Goal: Task Accomplishment & Management: Use online tool/utility

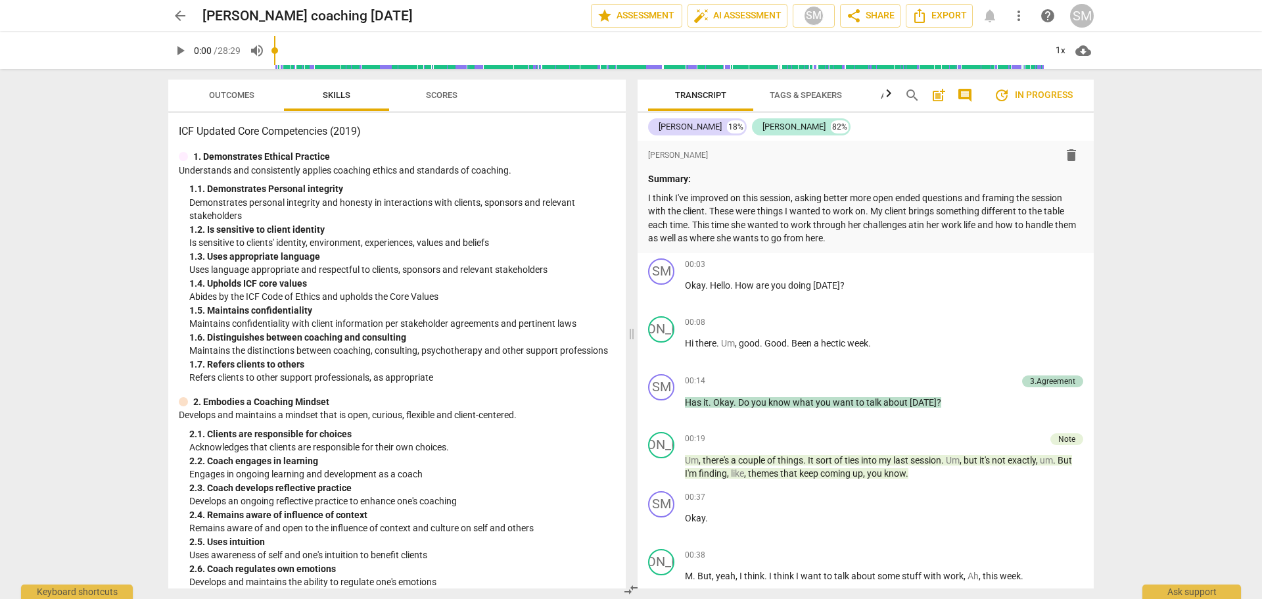
click at [241, 97] on span "Outcomes" at bounding box center [231, 95] width 45 height 10
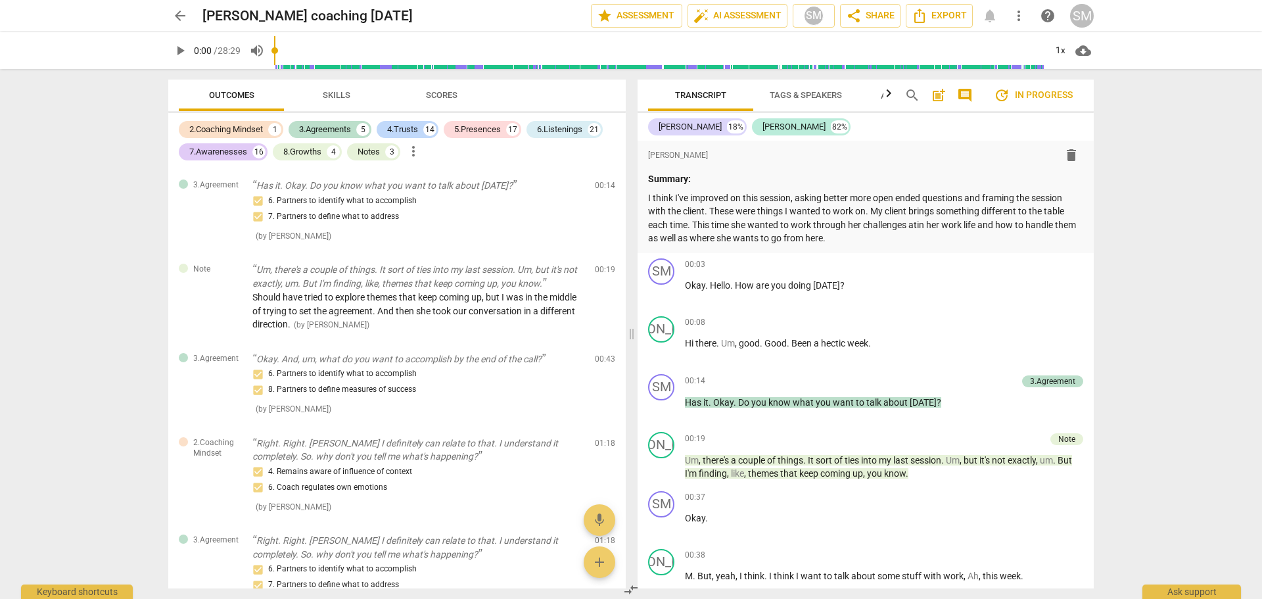
click at [182, 16] on span "arrow_back" at bounding box center [180, 16] width 16 height 16
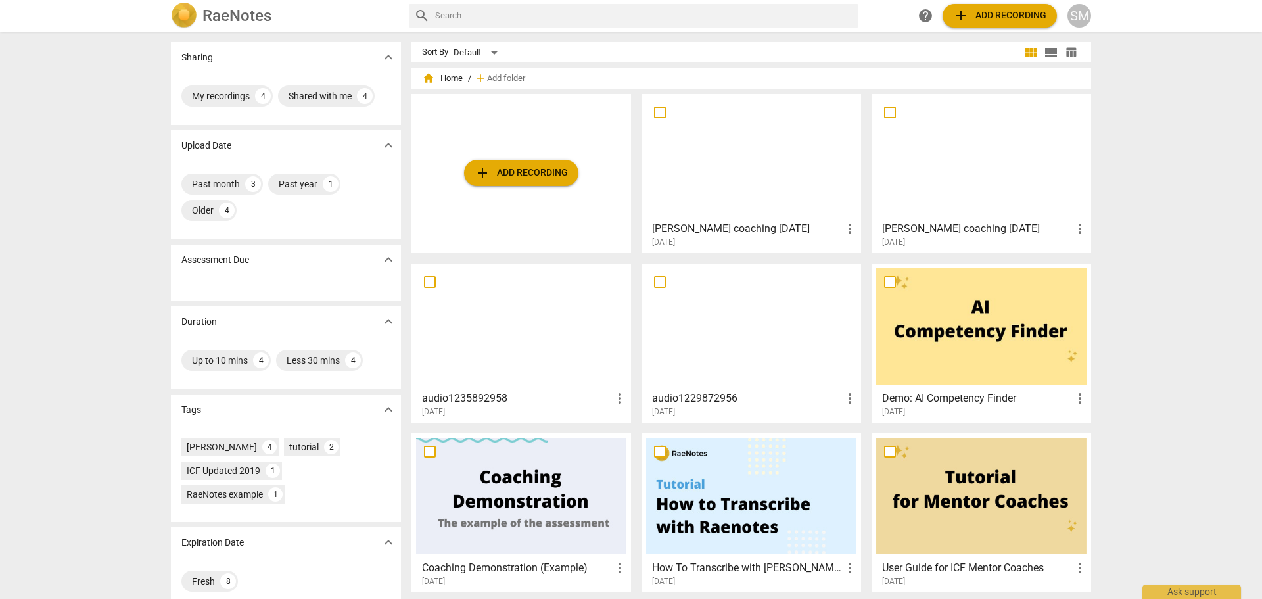
click at [714, 199] on div at bounding box center [751, 157] width 210 height 116
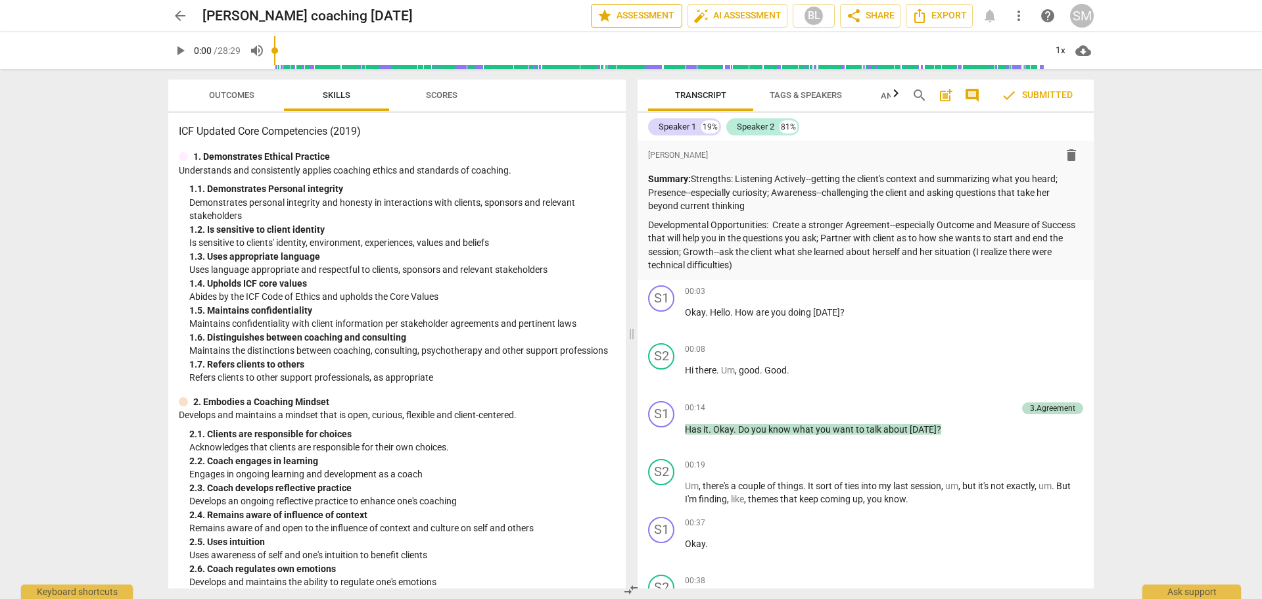
click at [659, 16] on span "star Assessment" at bounding box center [637, 16] width 80 height 16
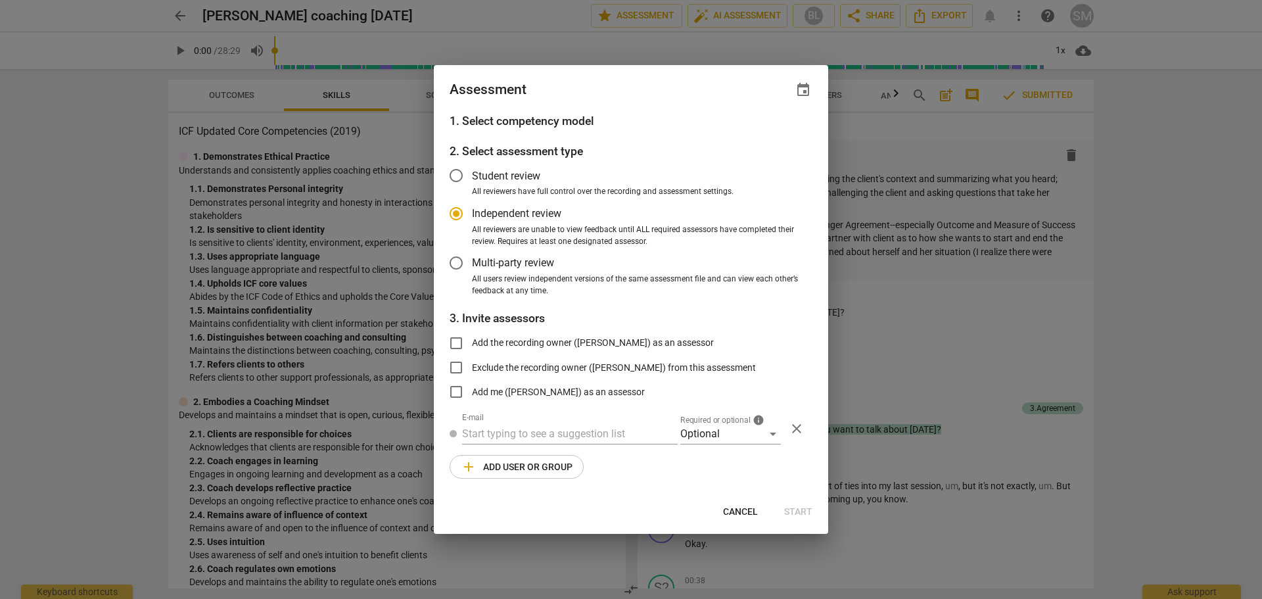
click at [751, 511] on span "Cancel" at bounding box center [740, 512] width 35 height 13
radio input "false"
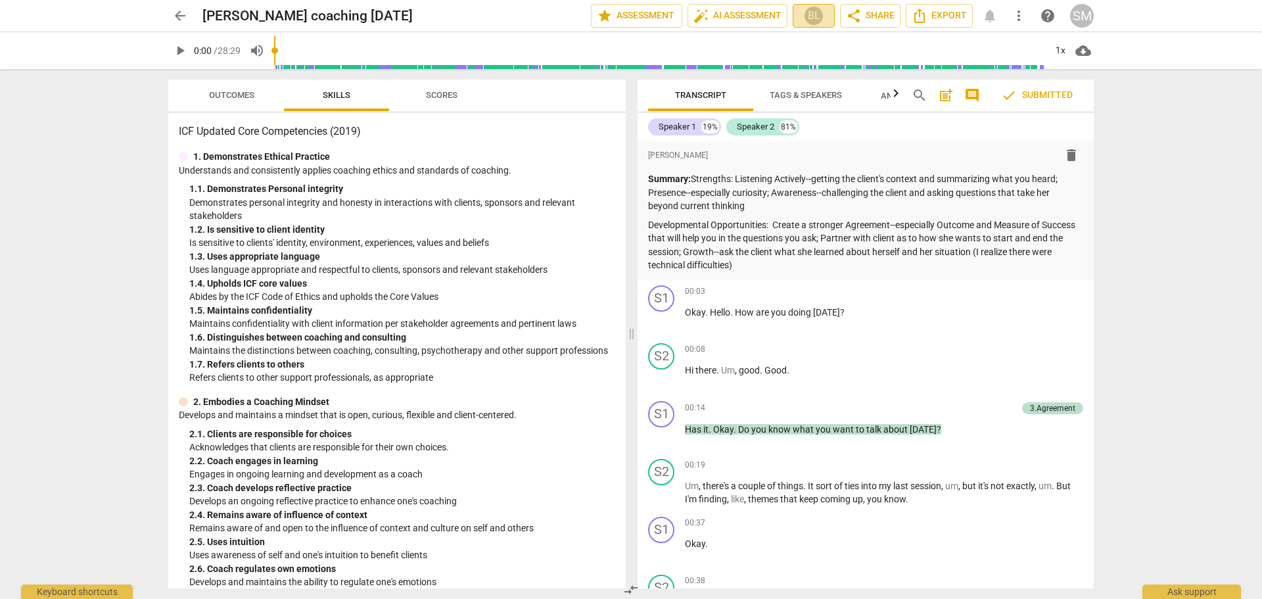
click at [813, 18] on div "BL" at bounding box center [814, 16] width 20 height 20
click at [816, 11] on div at bounding box center [631, 299] width 1262 height 599
click at [1018, 16] on span "more_vert" at bounding box center [1019, 16] width 16 height 16
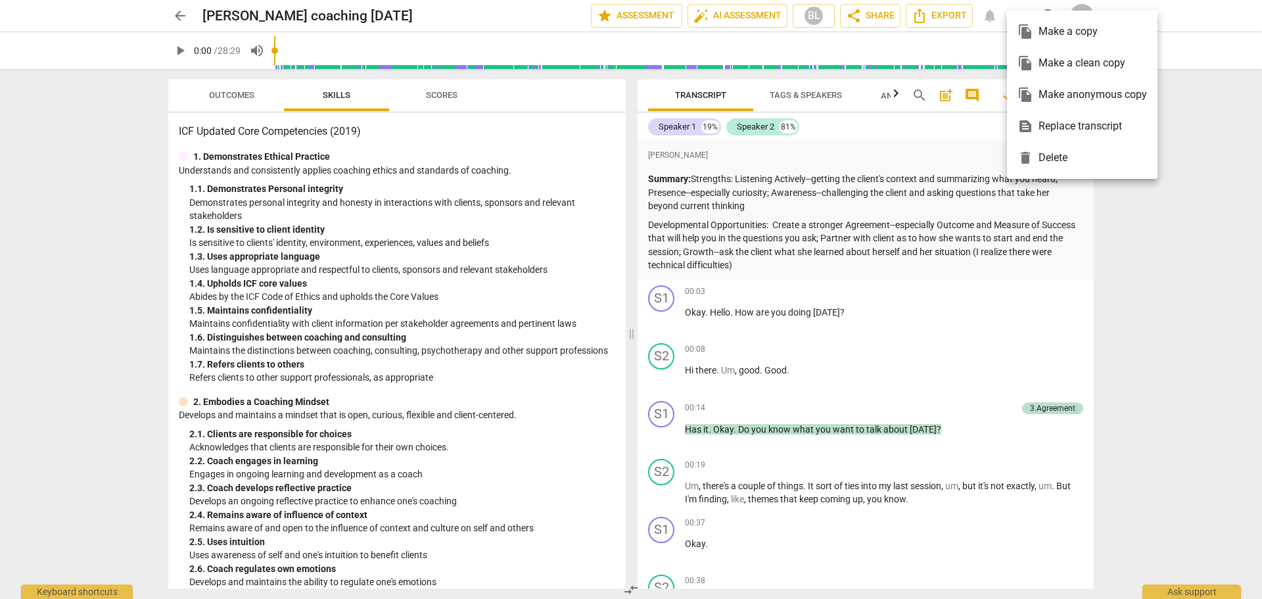
click at [481, 16] on div at bounding box center [631, 299] width 1262 height 599
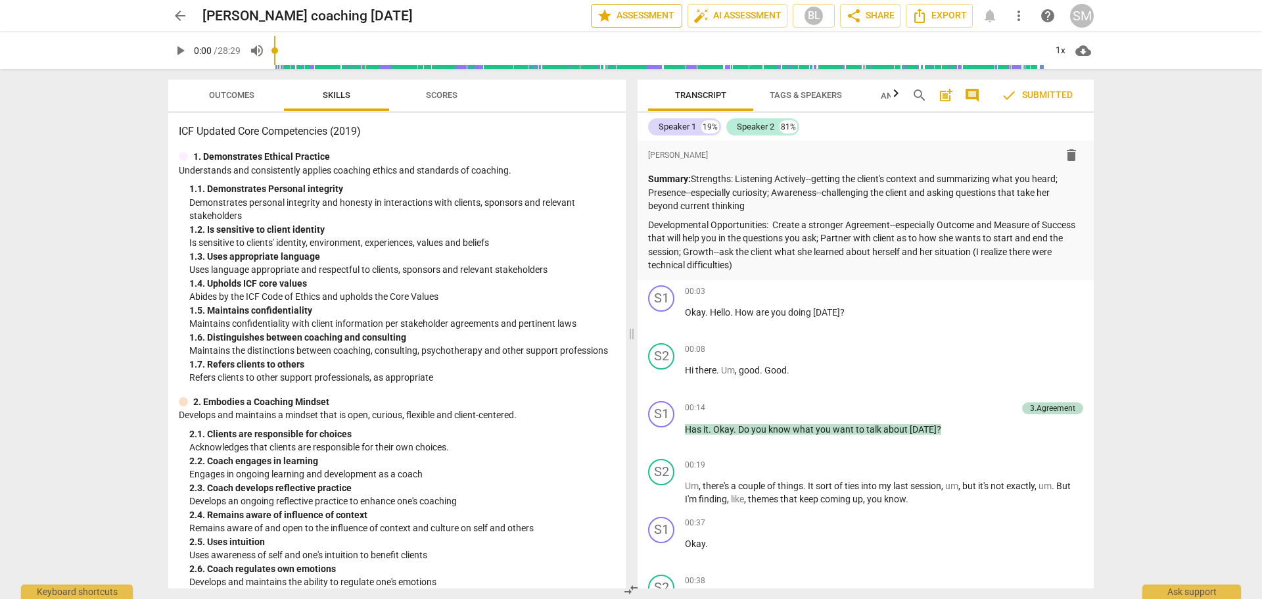
click at [640, 16] on span "star Assessment" at bounding box center [637, 16] width 80 height 16
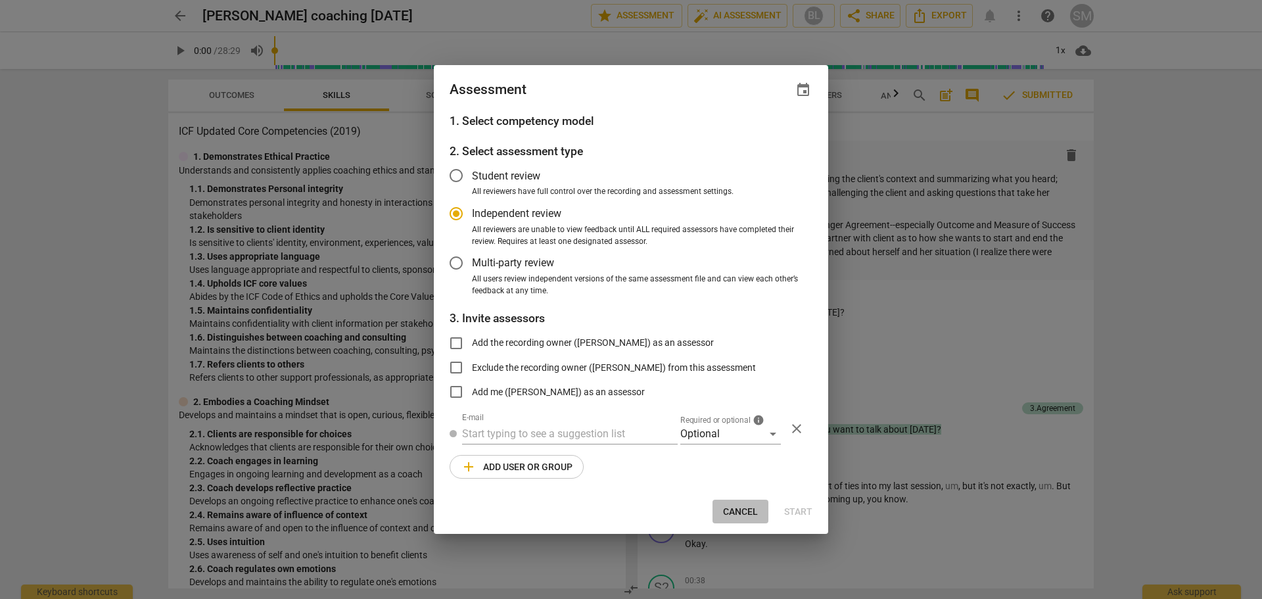
click at [745, 514] on span "Cancel" at bounding box center [740, 512] width 35 height 13
radio input "false"
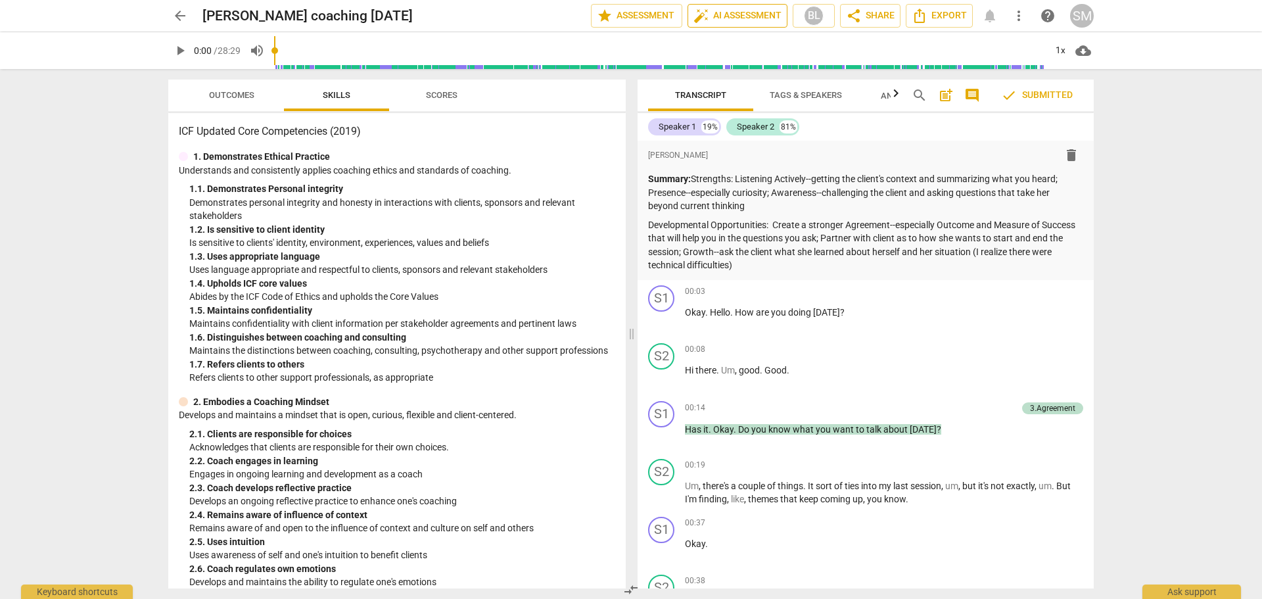
click at [733, 16] on span "auto_fix_high AI Assessment" at bounding box center [738, 16] width 88 height 16
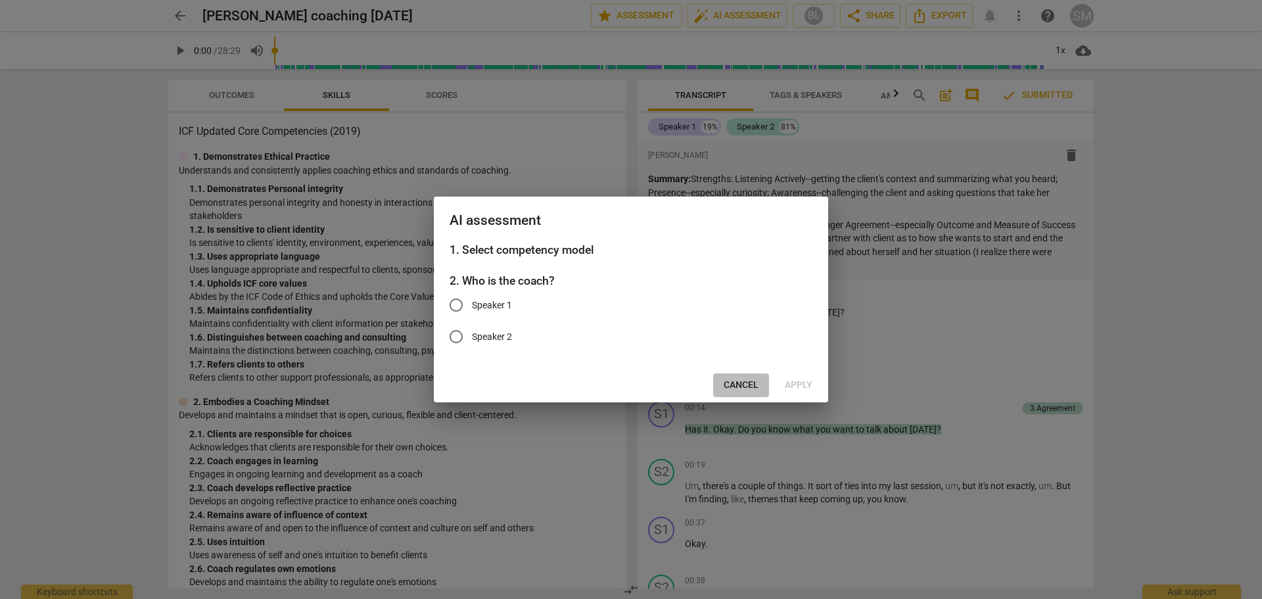
click at [752, 385] on span "Cancel" at bounding box center [741, 385] width 35 height 13
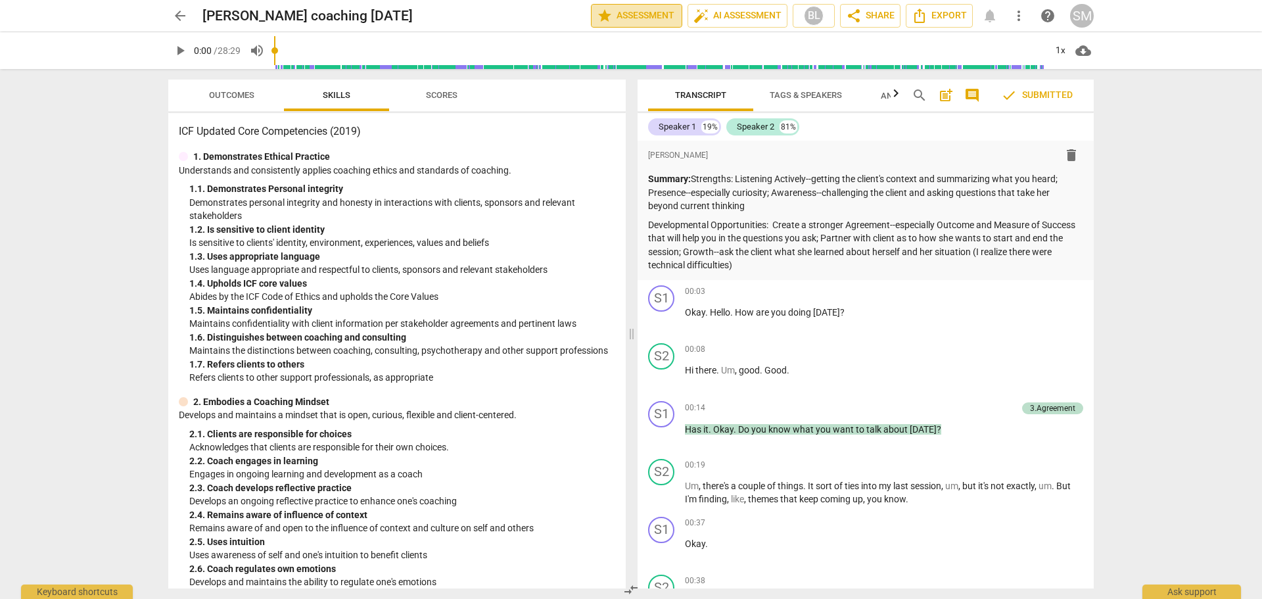
click at [650, 17] on span "star Assessment" at bounding box center [637, 16] width 80 height 16
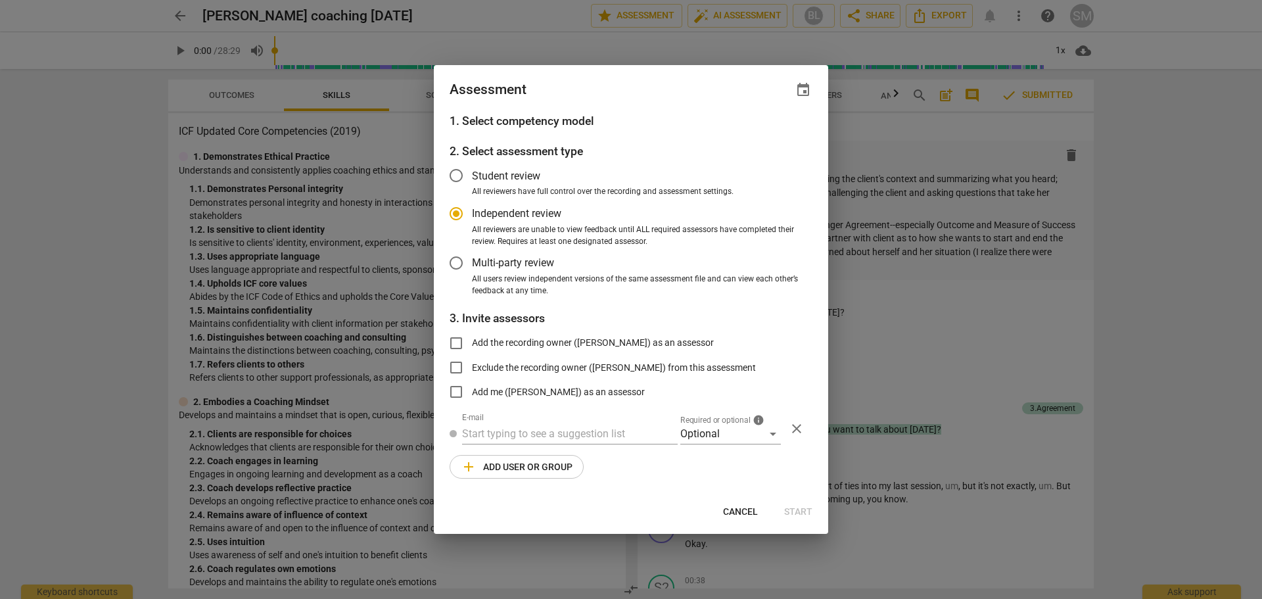
radio input "false"
click at [452, 342] on input "Add the recording owner (Suzanne Muller) as an assessor" at bounding box center [456, 343] width 32 height 32
checkbox input "true"
click at [793, 506] on span "Start" at bounding box center [798, 512] width 28 height 13
radio input "false"
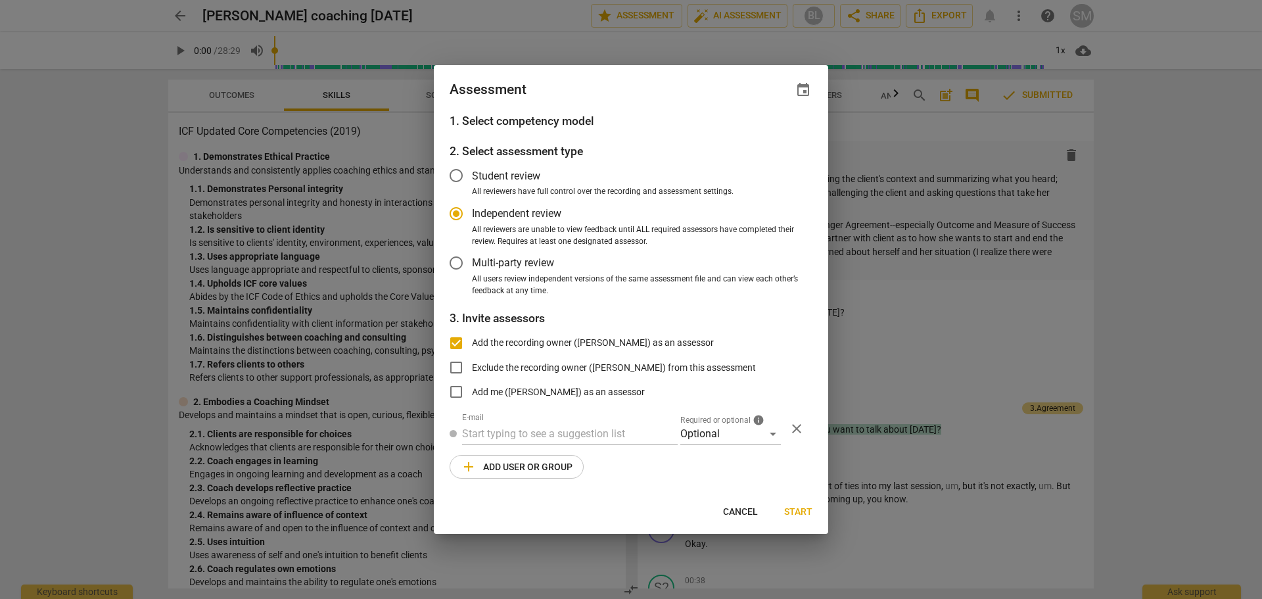
type input "Suzanne Muller <suzieq3147@yahoo.com>"
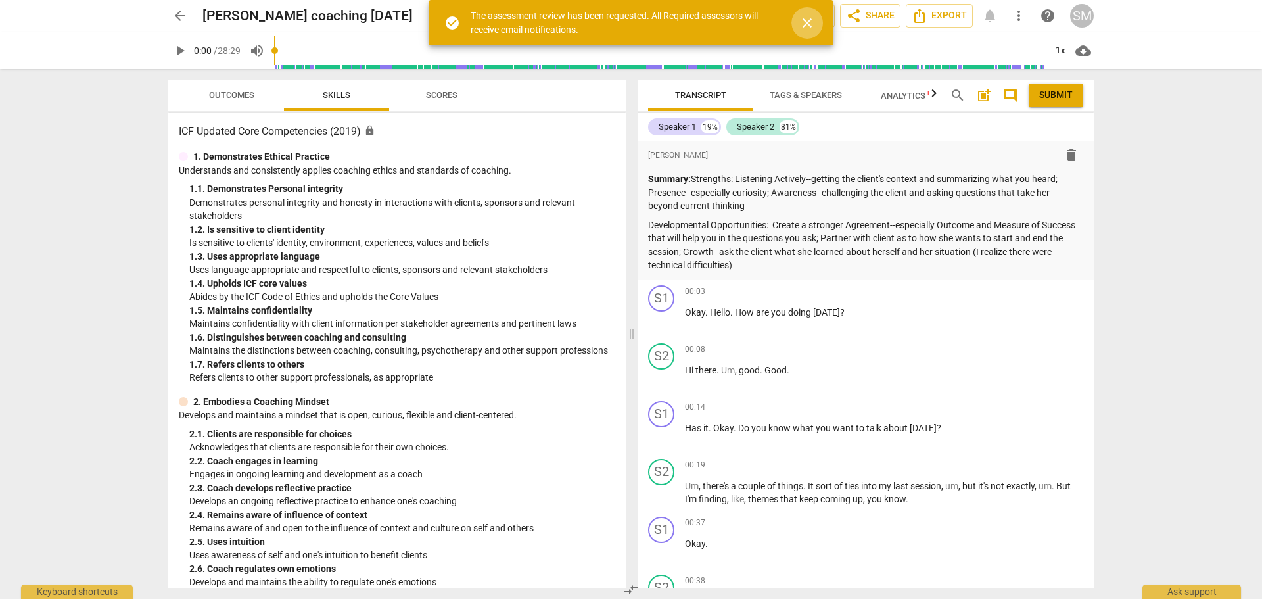
click at [807, 19] on span "close" at bounding box center [807, 23] width 16 height 16
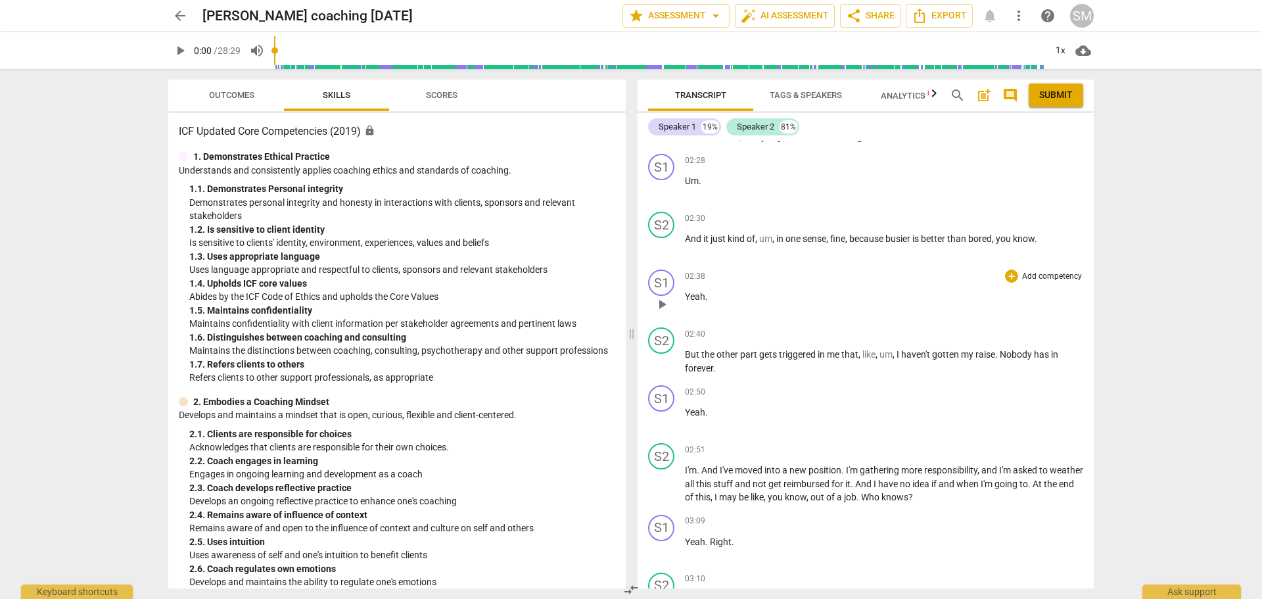
scroll to position [1052, 0]
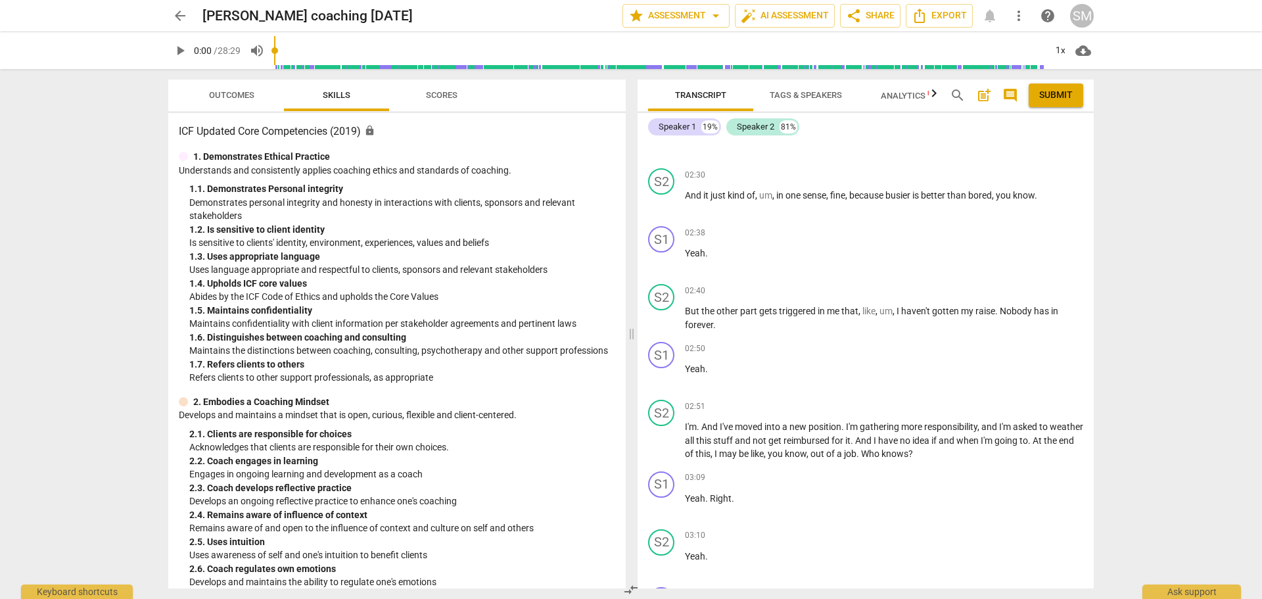
click at [807, 96] on span "Tags & Speakers" at bounding box center [806, 95] width 72 height 10
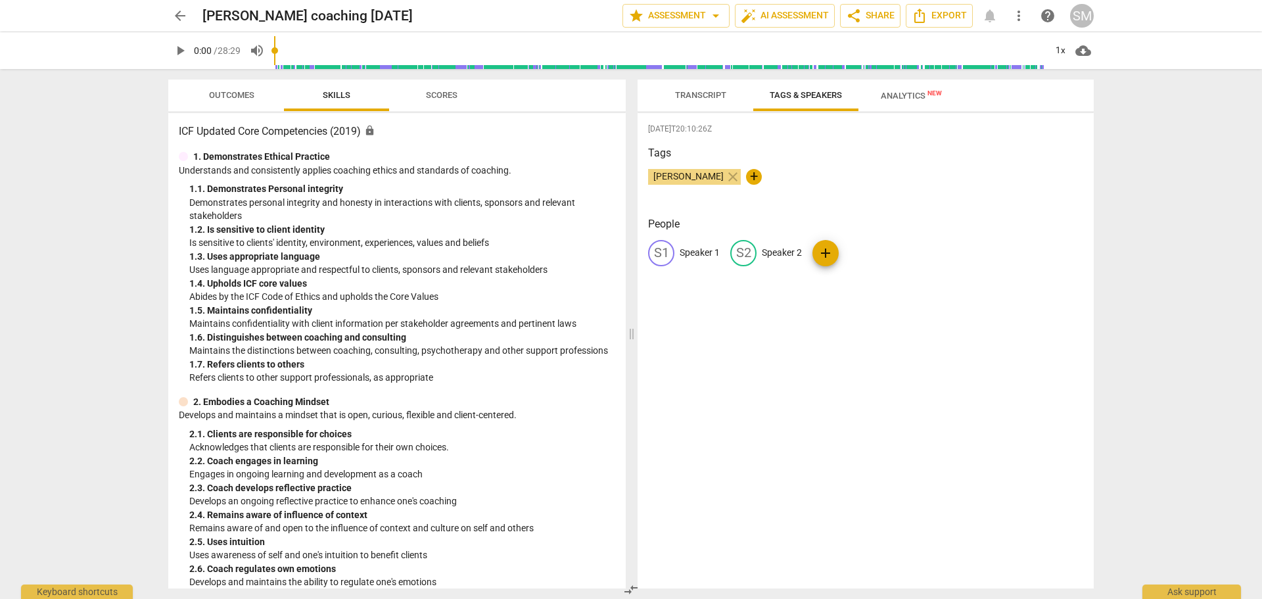
click at [747, 172] on span "+" at bounding box center [754, 177] width 16 height 16
type input "[PERSON_NAME]"
drag, startPoint x: 712, startPoint y: 93, endPoint x: 720, endPoint y: 103, distance: 12.6
click at [713, 93] on span "Transcript" at bounding box center [700, 95] width 51 height 10
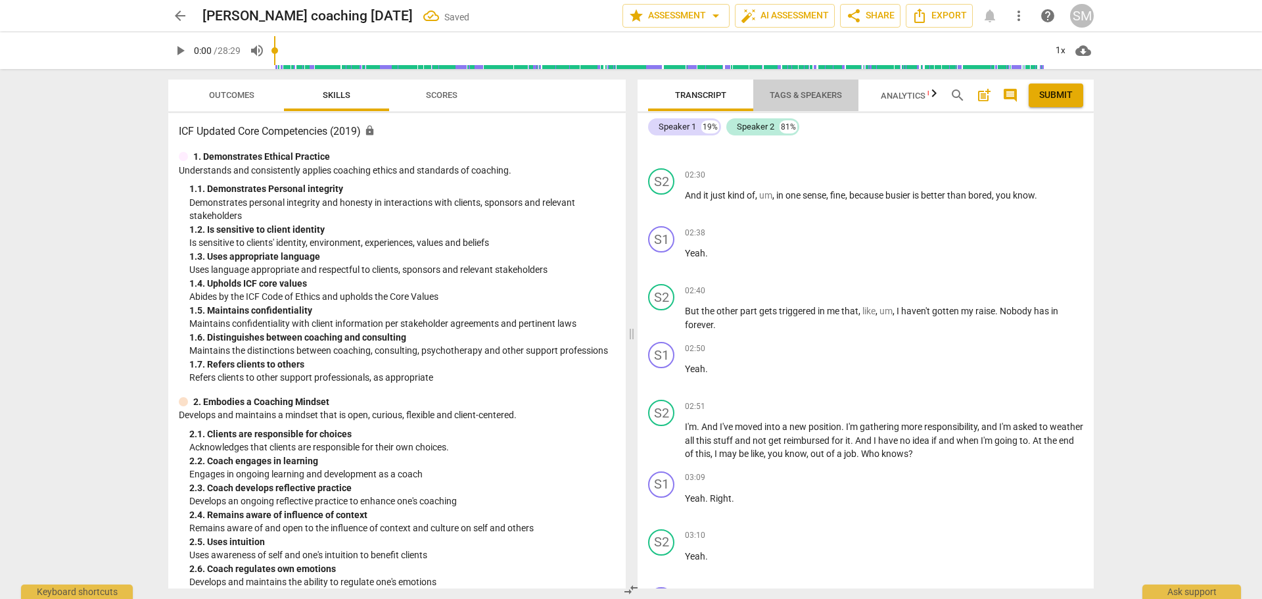
click at [788, 96] on span "Tags & Speakers" at bounding box center [806, 95] width 72 height 10
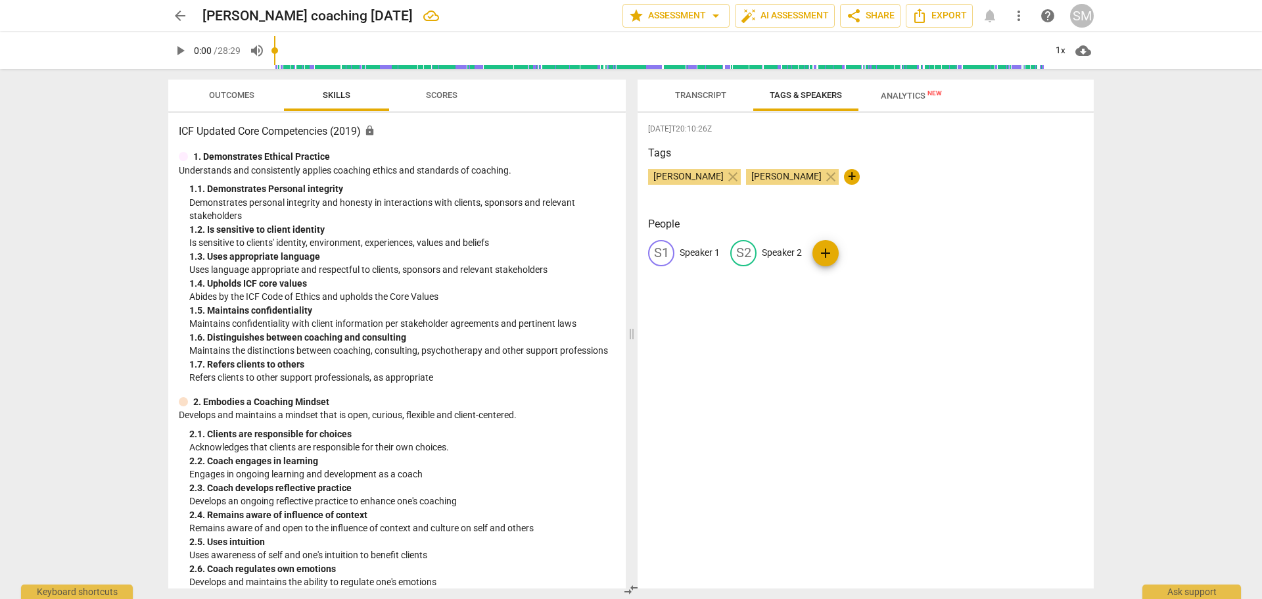
click at [694, 250] on p "Speaker 1" at bounding box center [700, 253] width 40 height 14
type input "[PERSON_NAME]"
click at [868, 248] on p "Speaker 2" at bounding box center [867, 253] width 40 height 14
type input "[PERSON_NAME]"
click at [717, 96] on span "Transcript" at bounding box center [700, 95] width 51 height 10
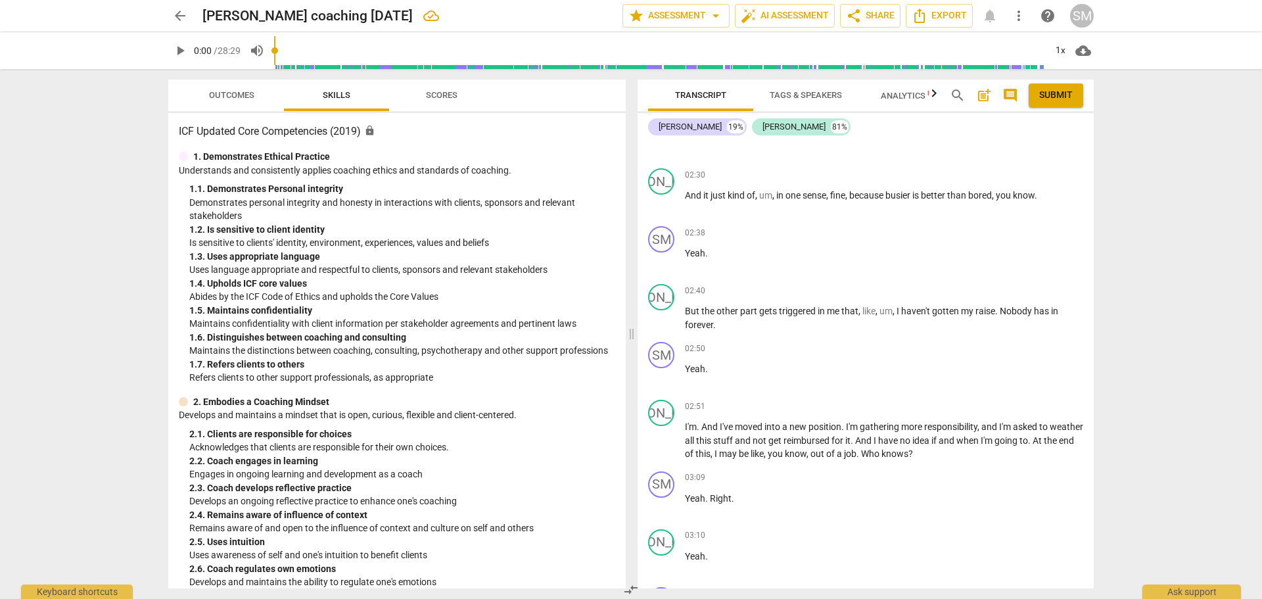
click at [225, 93] on span "Outcomes" at bounding box center [231, 95] width 45 height 10
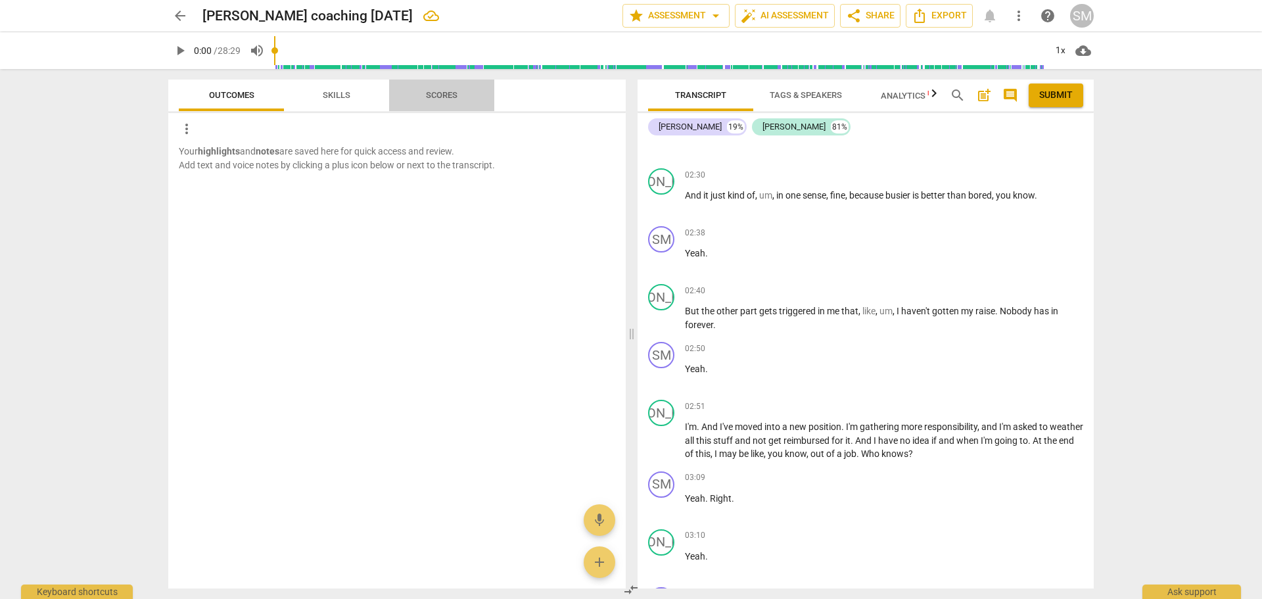
click at [444, 93] on span "Scores" at bounding box center [442, 95] width 32 height 10
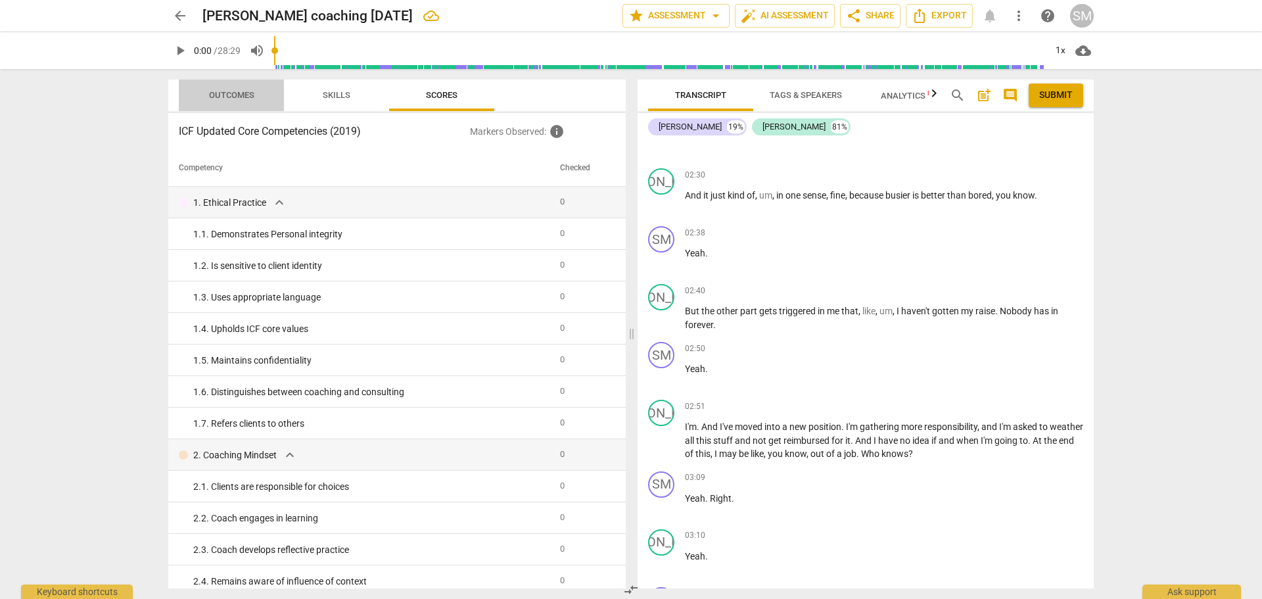
click at [233, 92] on span "Outcomes" at bounding box center [231, 95] width 45 height 10
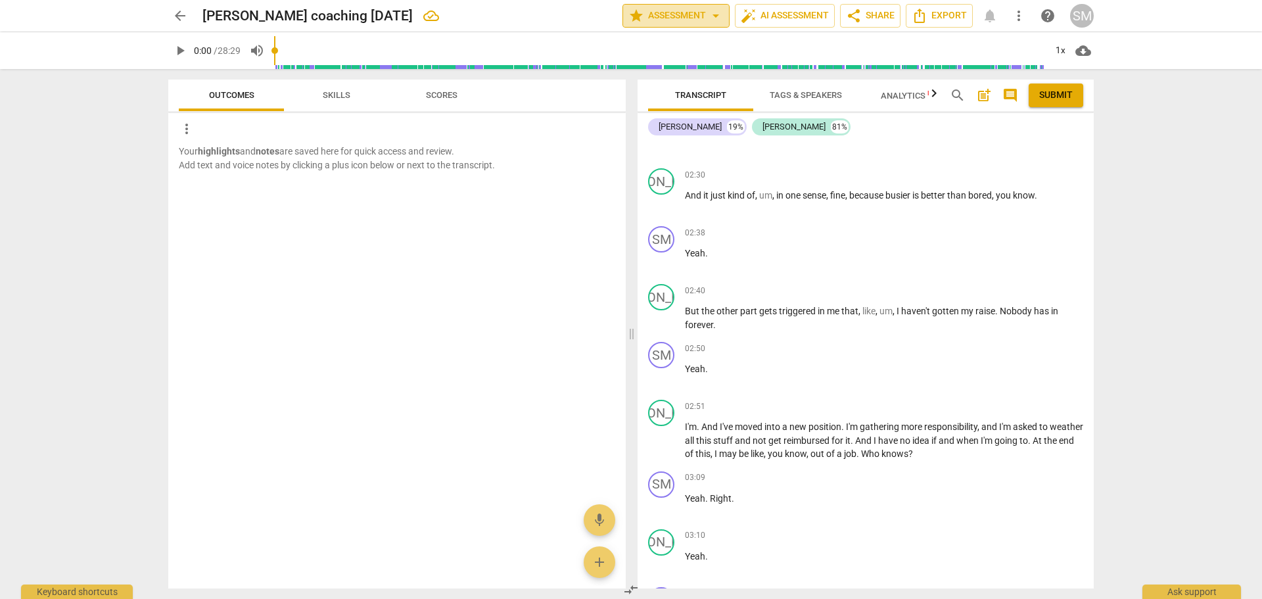
click at [711, 12] on span "arrow_drop_down" at bounding box center [716, 16] width 16 height 16
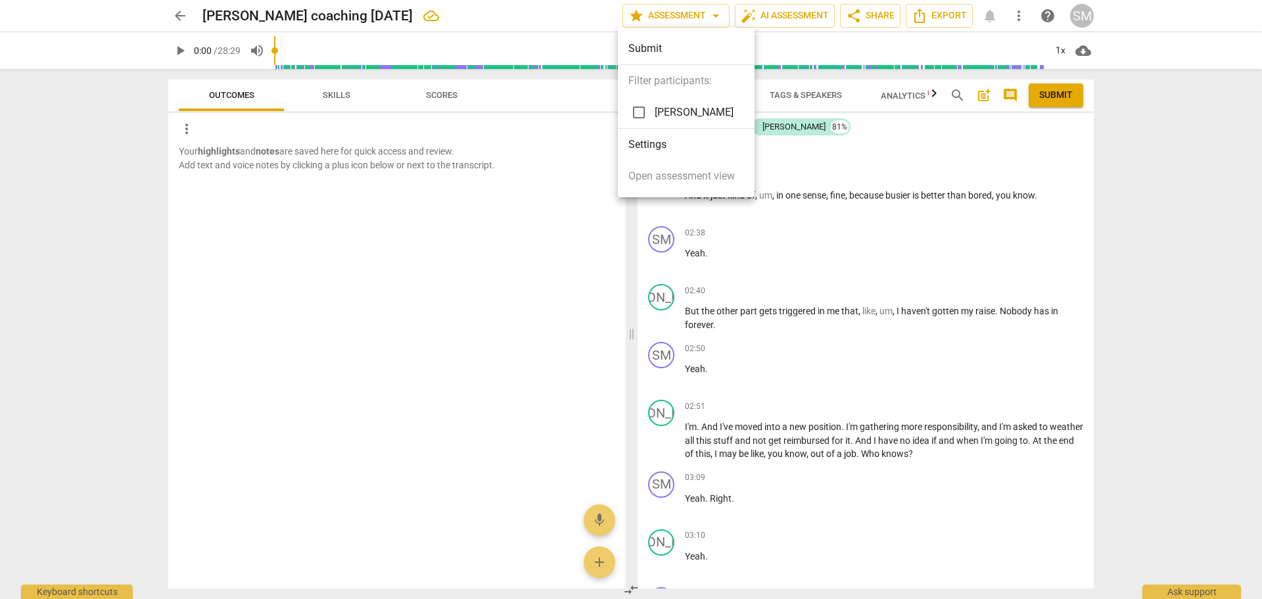
drag, startPoint x: 637, startPoint y: 114, endPoint x: 687, endPoint y: 153, distance: 63.7
click at [638, 114] on input "checkbox" at bounding box center [639, 113] width 32 height 32
checkbox input "true"
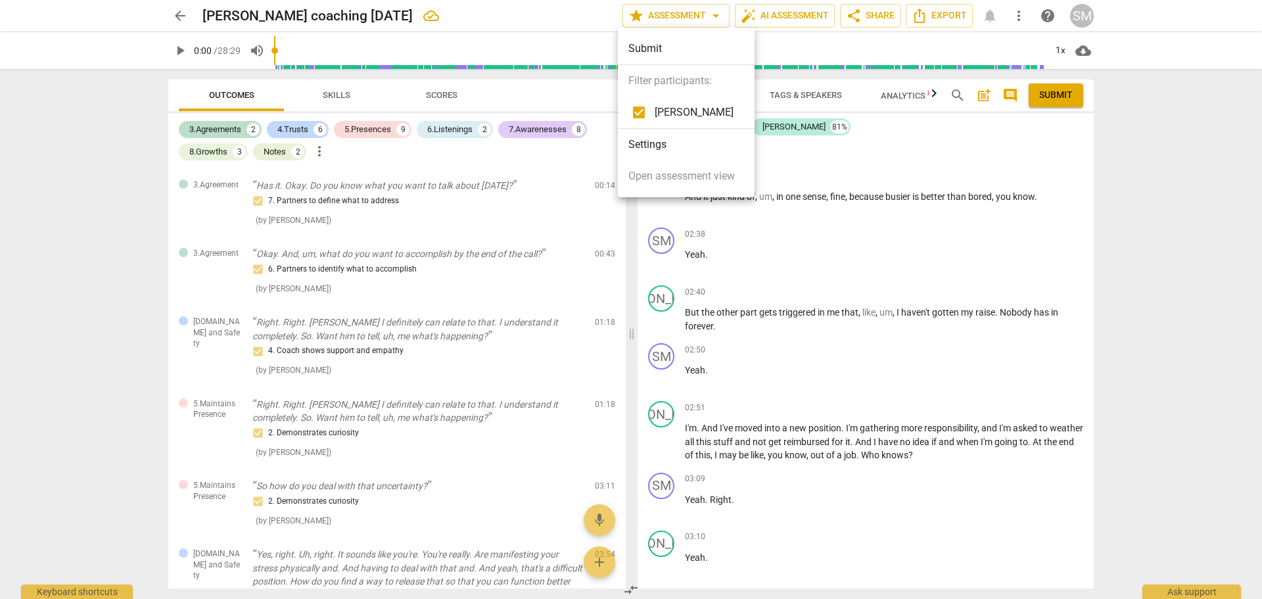
scroll to position [1053, 0]
click at [905, 156] on div at bounding box center [631, 299] width 1262 height 599
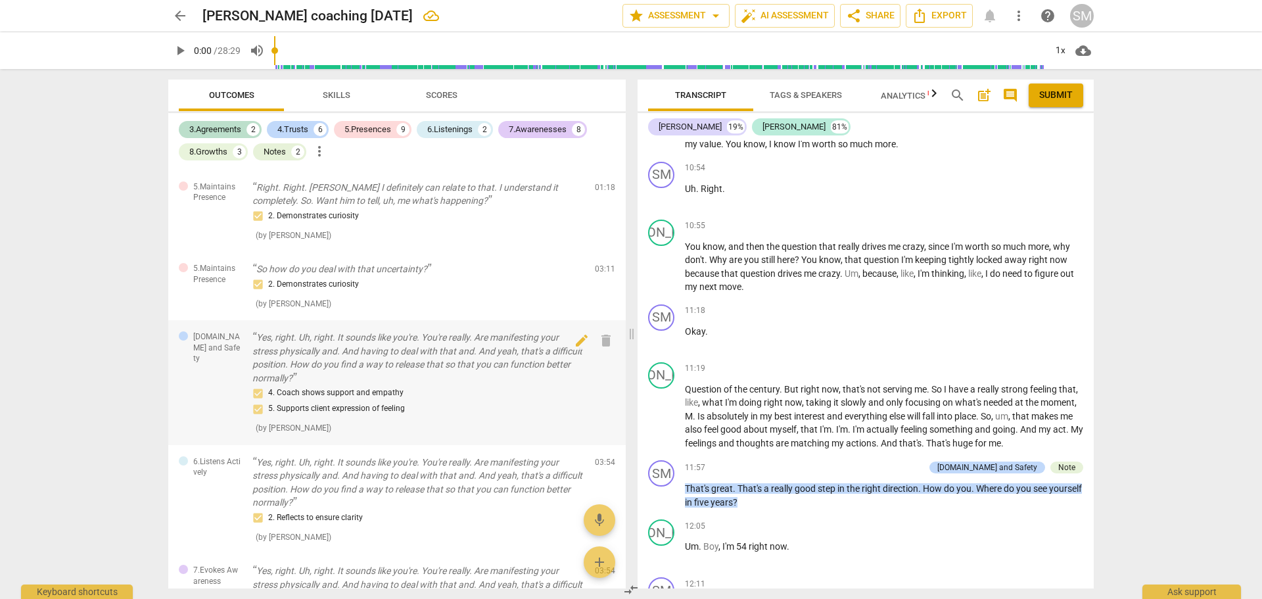
scroll to position [0, 0]
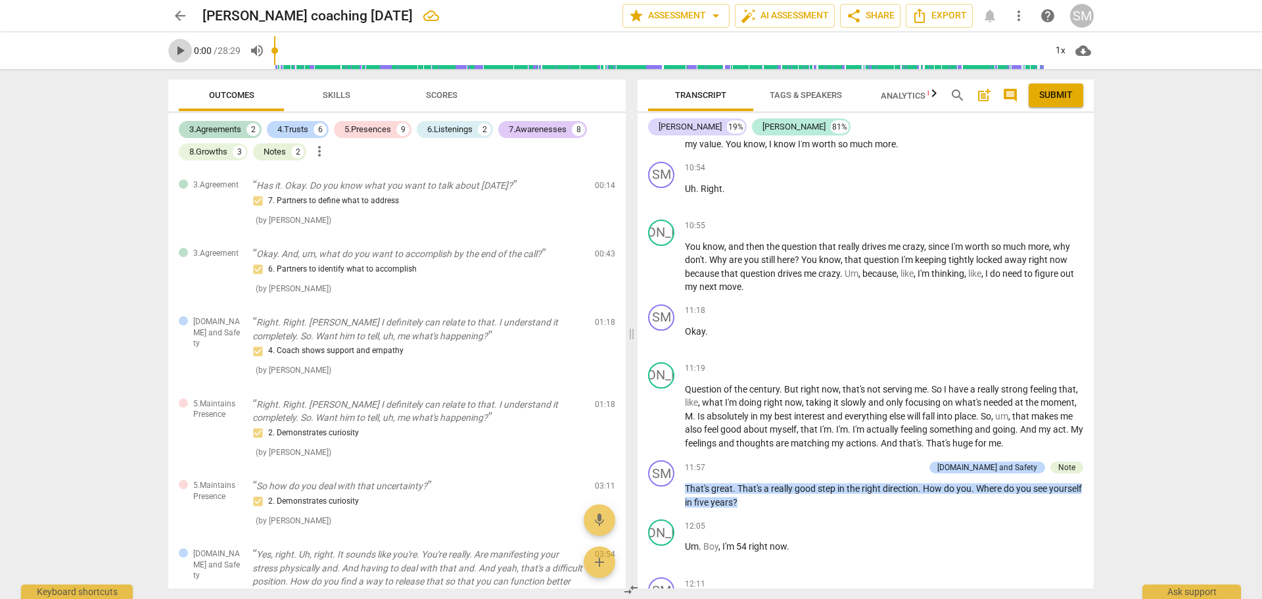
click at [179, 51] on span "play_arrow" at bounding box center [180, 51] width 16 height 16
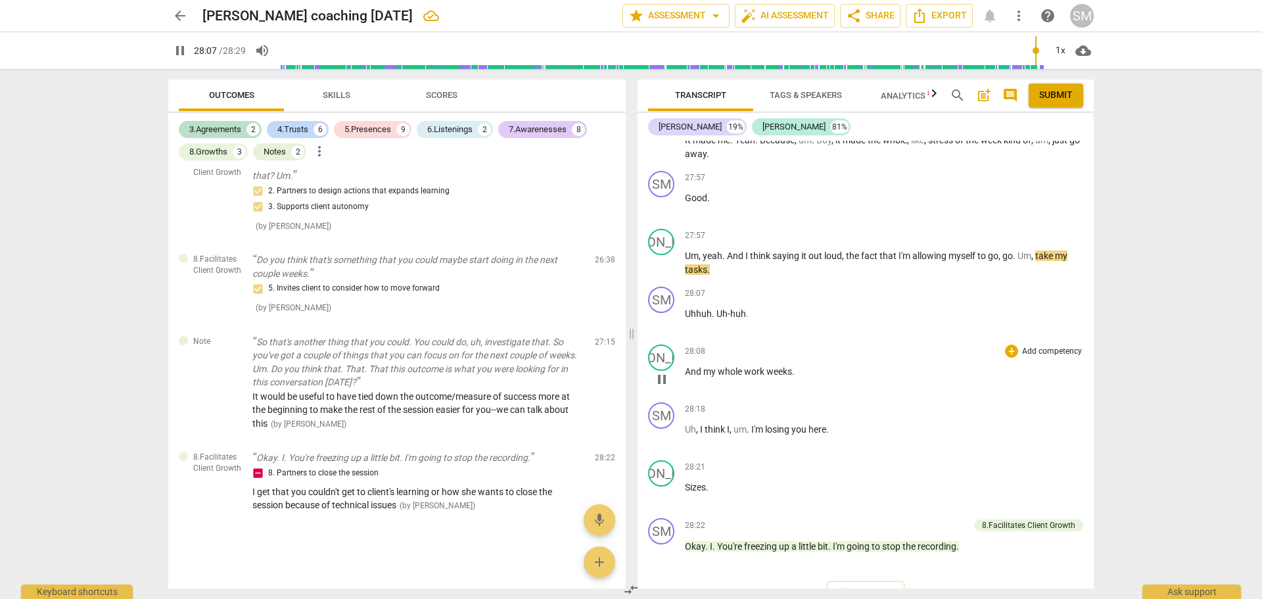
scroll to position [11834, 0]
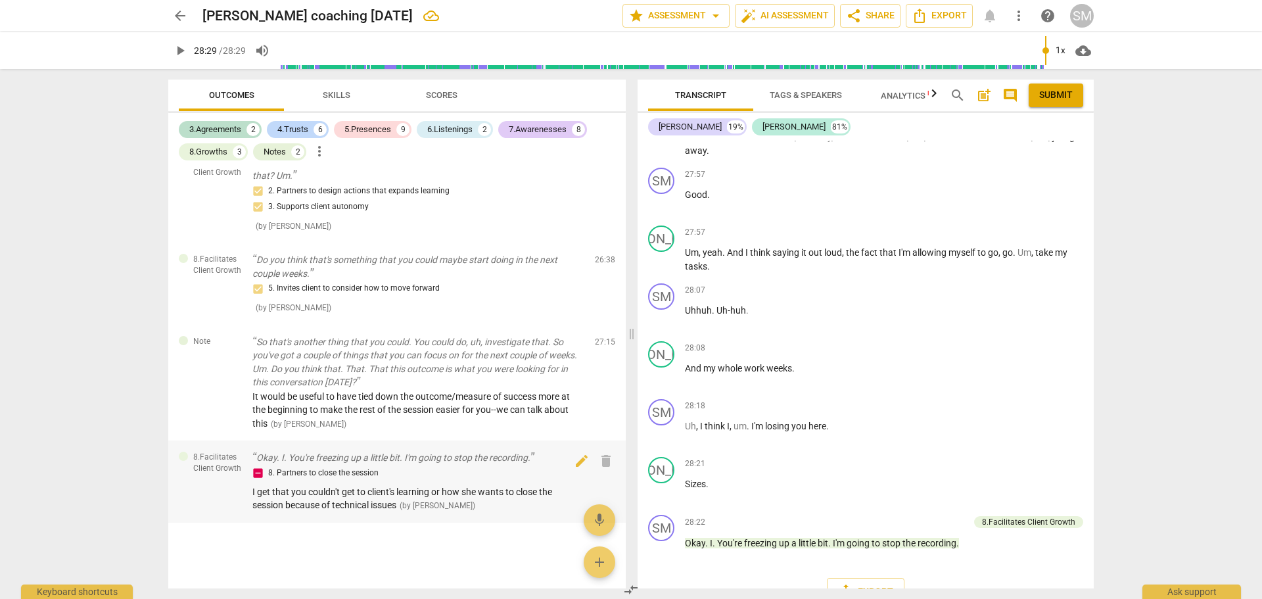
type input "1709"
